Goal: Check status: Check status

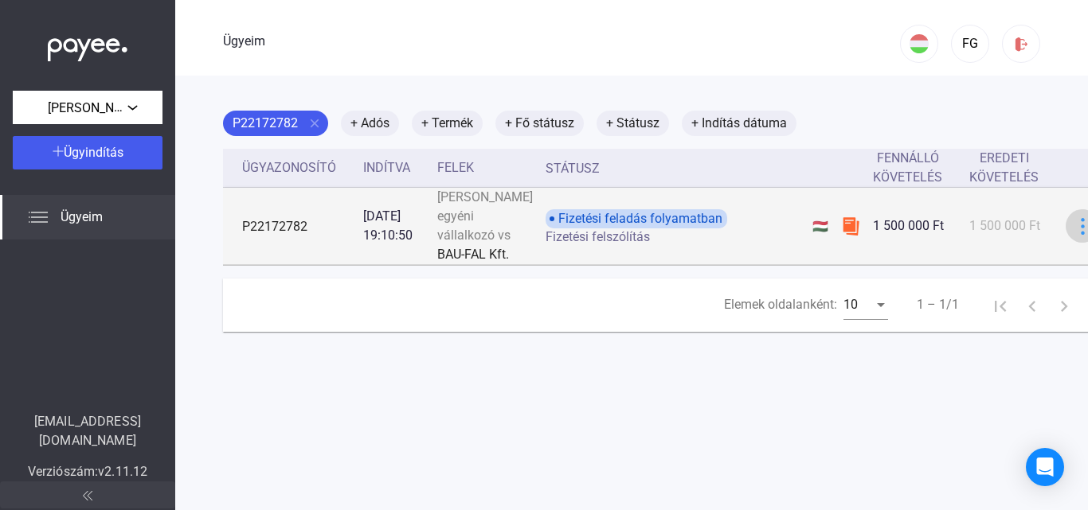
click at [1074, 235] on img at bounding box center [1082, 226] width 17 height 17
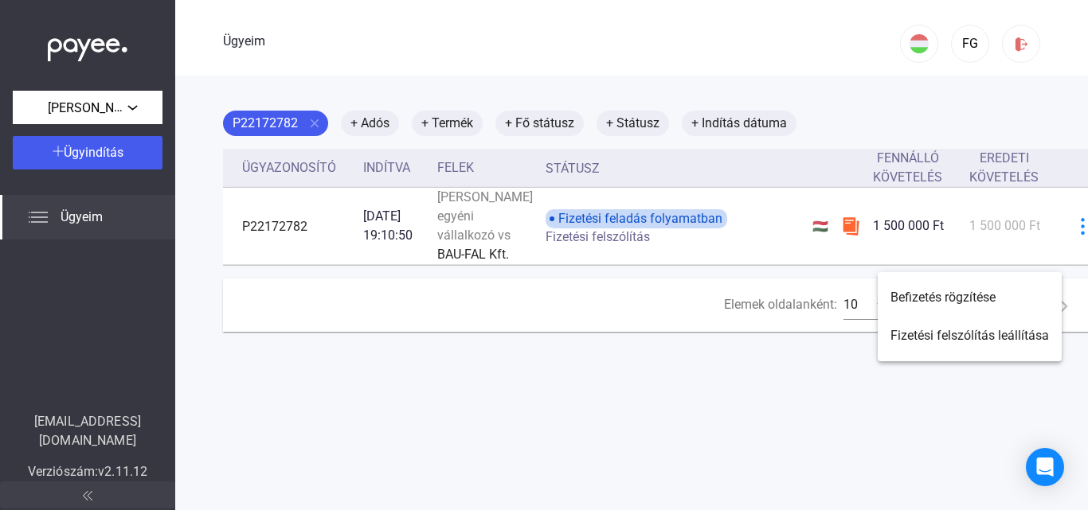
click at [714, 289] on div at bounding box center [544, 255] width 1088 height 510
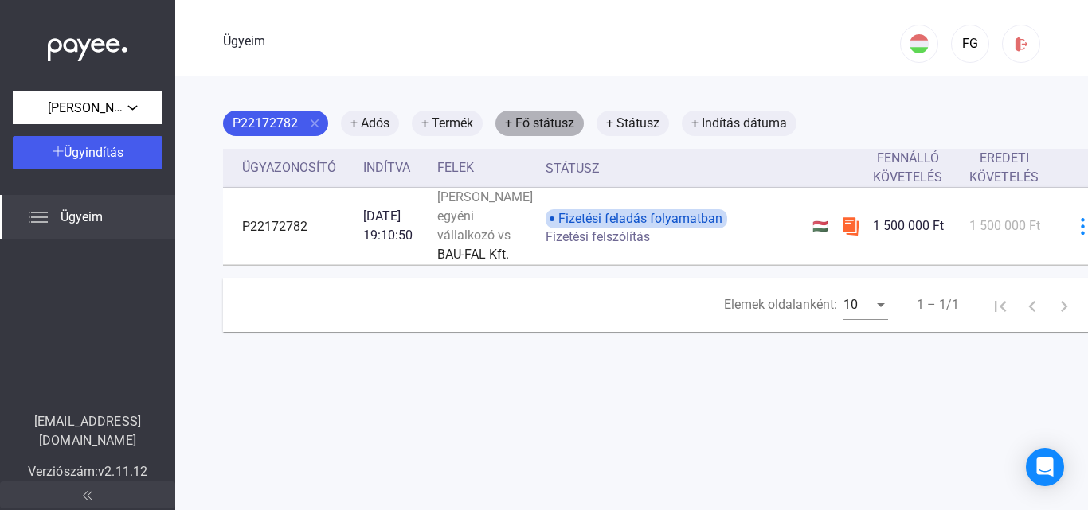
click at [543, 120] on font "+ Fő státusz" at bounding box center [539, 122] width 69 height 15
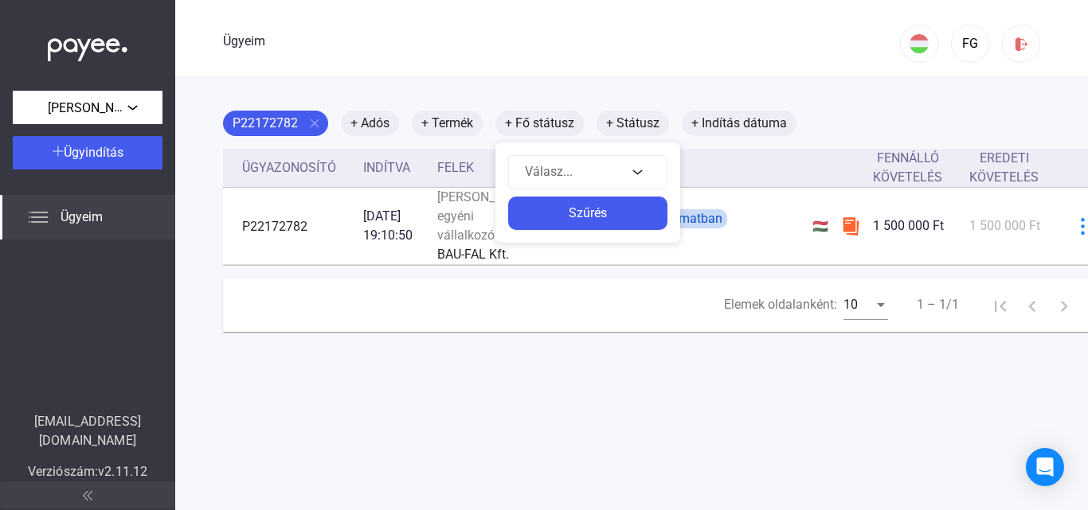
click at [643, 65] on div at bounding box center [544, 255] width 1088 height 510
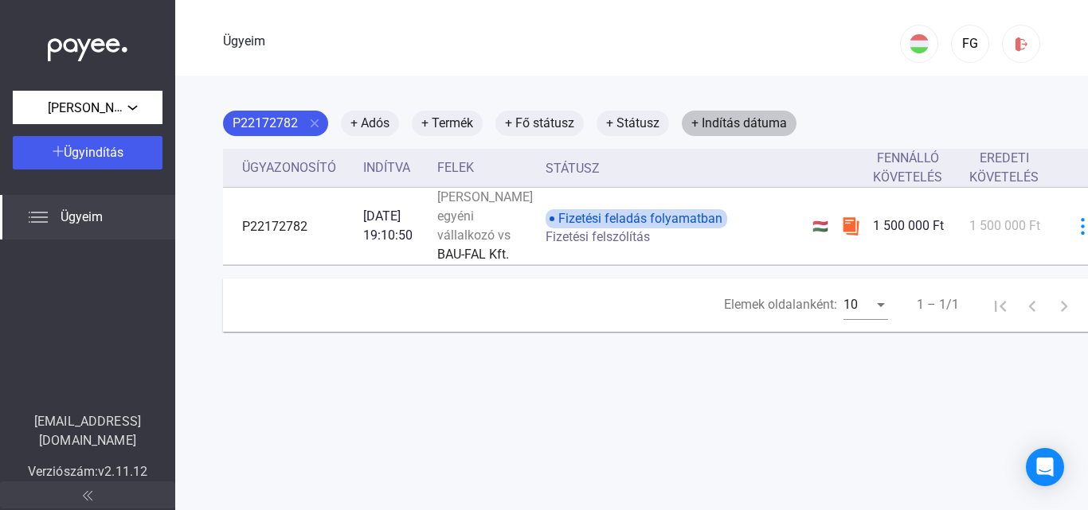
click at [732, 115] on font "+ Indítás dátuma" at bounding box center [739, 123] width 96 height 19
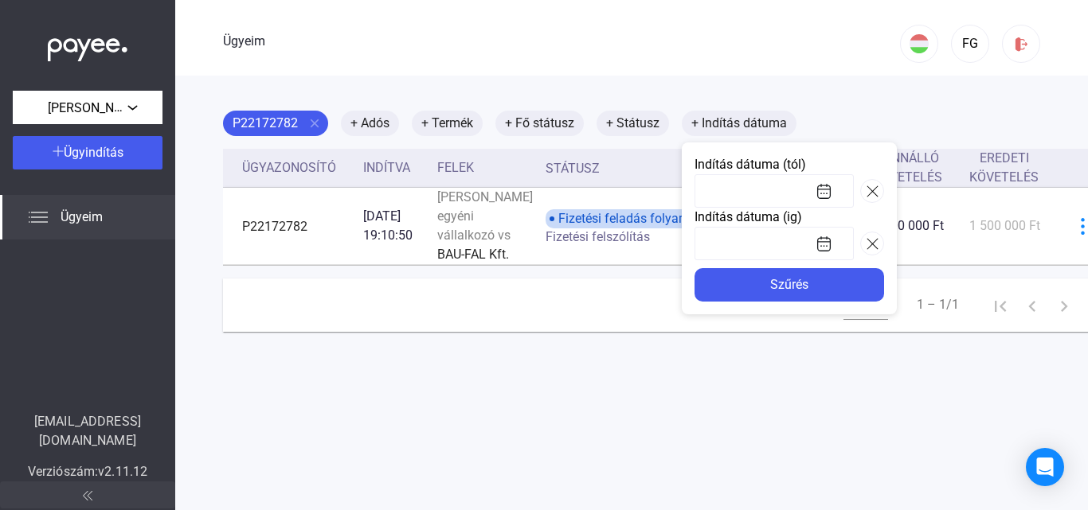
click at [685, 62] on div at bounding box center [544, 255] width 1088 height 510
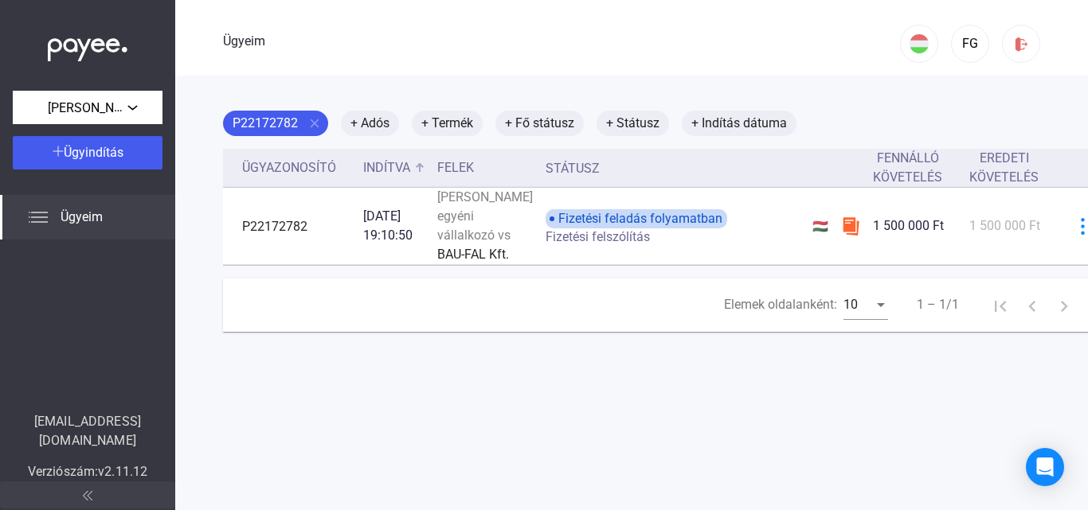
click at [376, 164] on font "Indítva" at bounding box center [386, 167] width 47 height 15
click at [83, 213] on font "Ügyeim" at bounding box center [82, 216] width 42 height 15
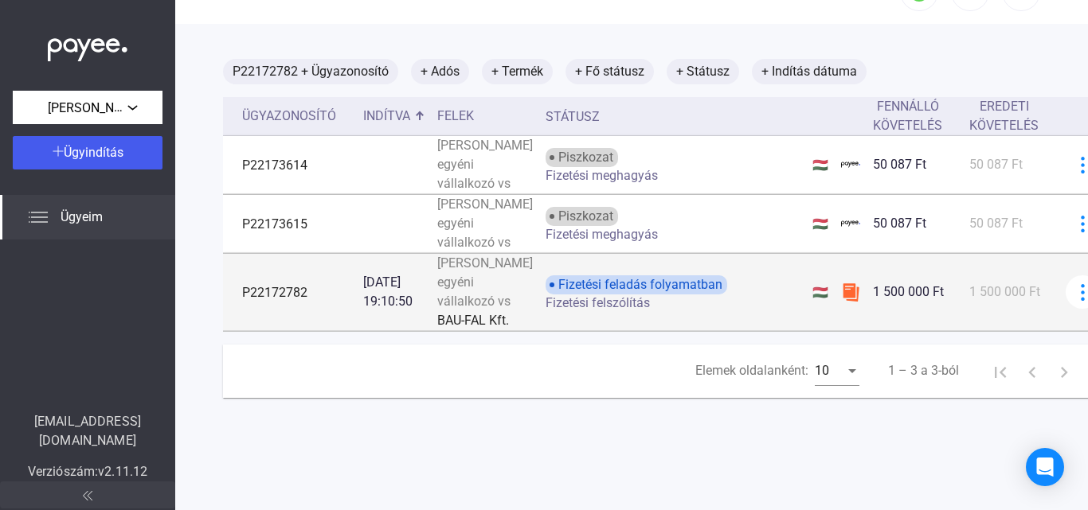
scroll to position [135, 0]
